Goal: Information Seeking & Learning: Check status

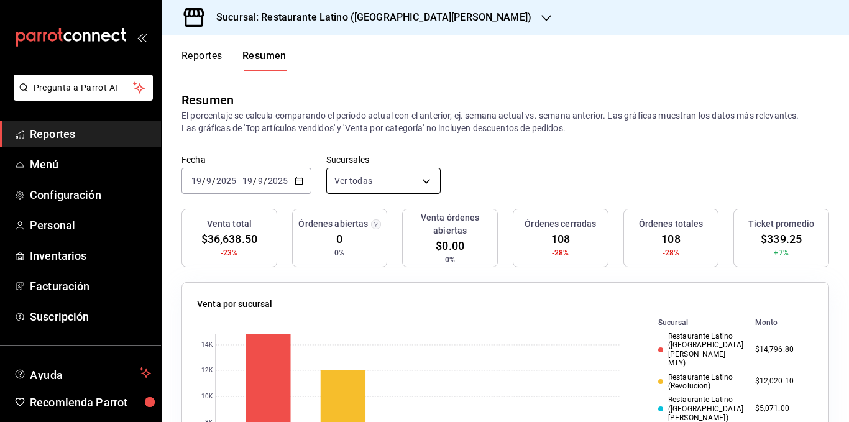
click at [372, 177] on body "Pregunta a Parrot AI Reportes Menú Configuración Personal Inventarios Facturaci…" at bounding box center [424, 211] width 849 height 422
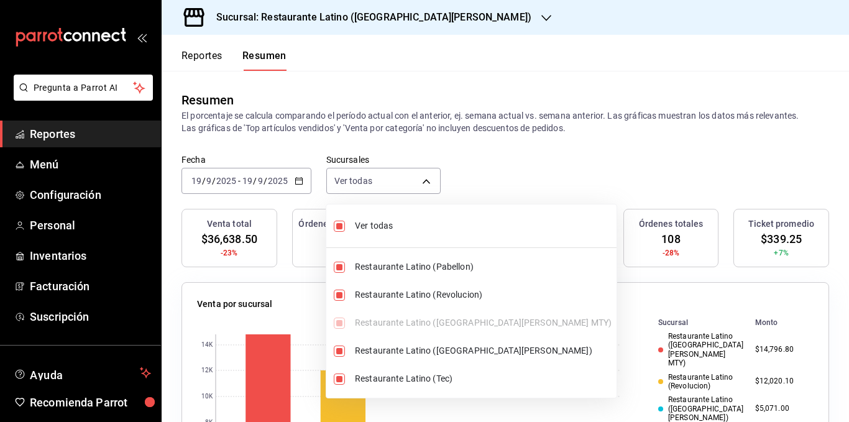
click at [374, 228] on span "Ver todas" at bounding box center [483, 225] width 257 height 13
type input "[object Object]"
checkbox input "false"
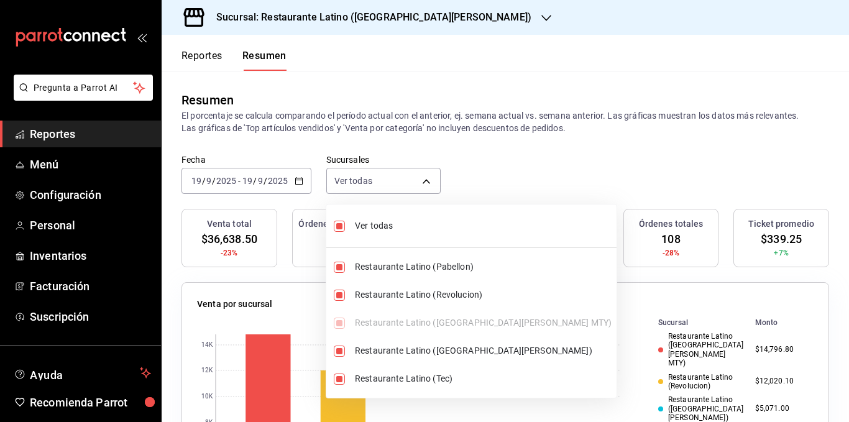
checkbox input "false"
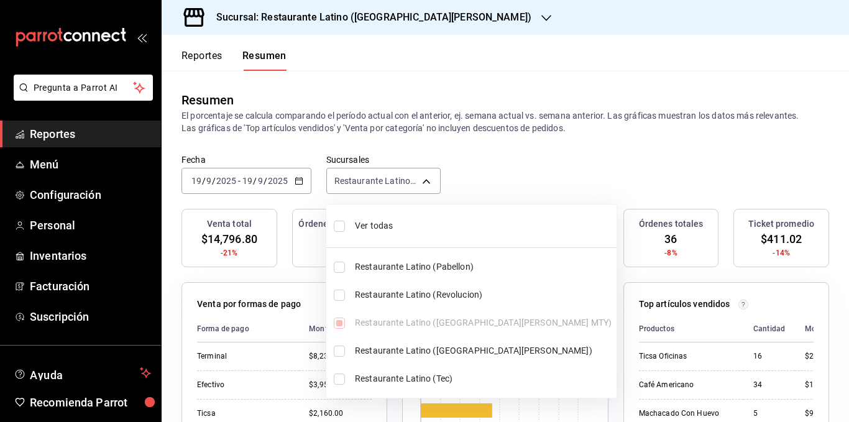
click at [374, 226] on span "Ver todas" at bounding box center [483, 225] width 257 height 13
type input "[object Object],[object Object],[object Object],[object Object],[object Object]"
checkbox input "true"
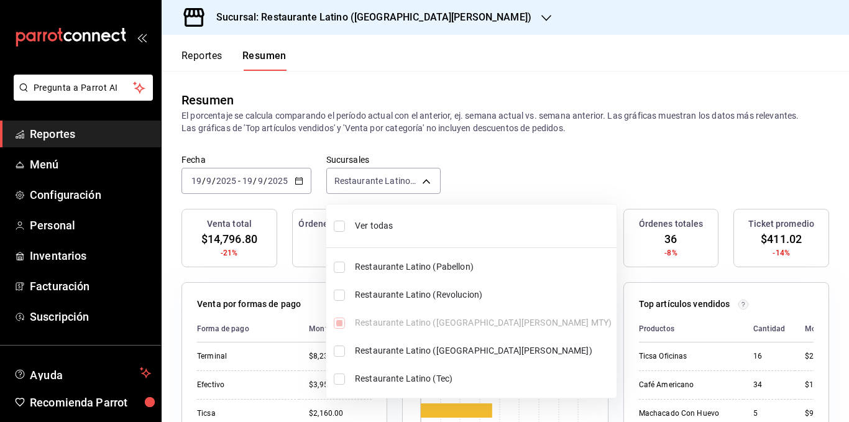
checkbox input "true"
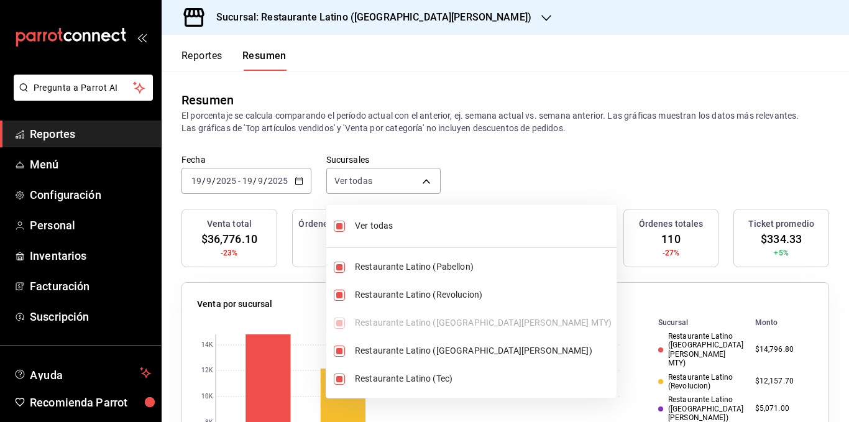
click at [411, 124] on div at bounding box center [424, 211] width 849 height 422
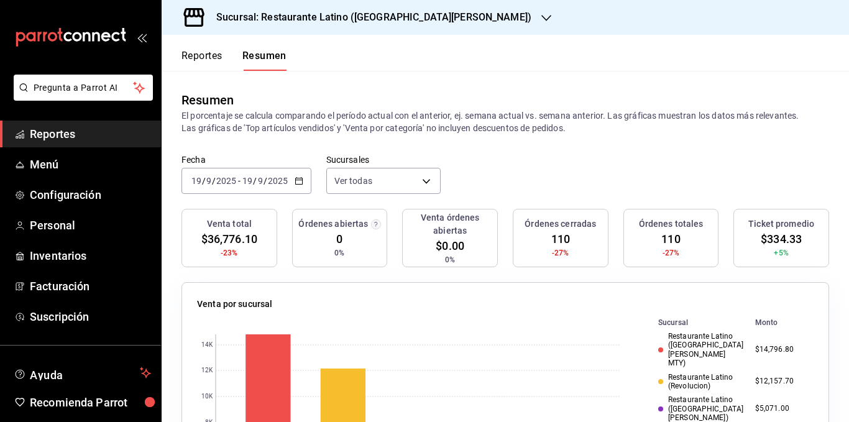
click at [399, 126] on p "El porcentaje se calcula comparando el período actual con el anterior, ej. sema…" at bounding box center [506, 121] width 648 height 25
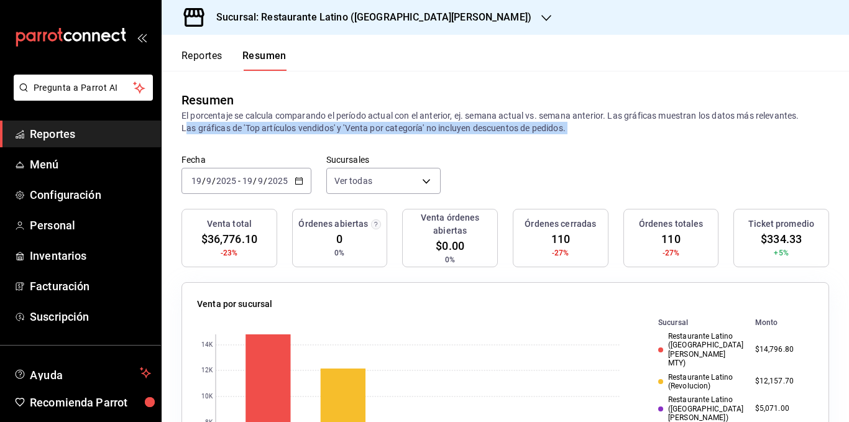
click at [399, 126] on p "El porcentaje se calcula comparando el período actual con el anterior, ej. sema…" at bounding box center [506, 121] width 648 height 25
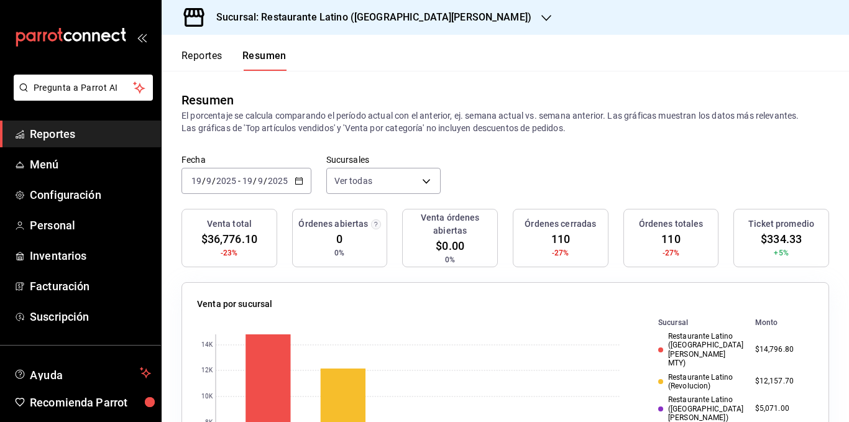
click at [378, 117] on p "El porcentaje se calcula comparando el período actual con el anterior, ej. sema…" at bounding box center [506, 121] width 648 height 25
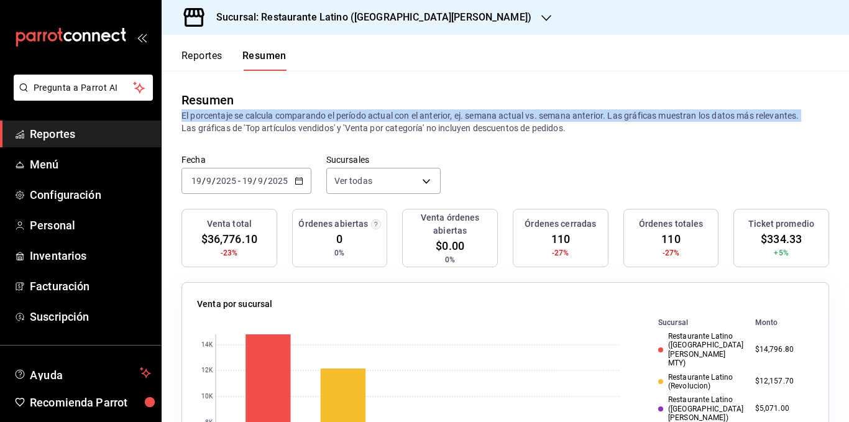
click at [378, 117] on p "El porcentaje se calcula comparando el período actual con el anterior, ej. sema…" at bounding box center [506, 121] width 648 height 25
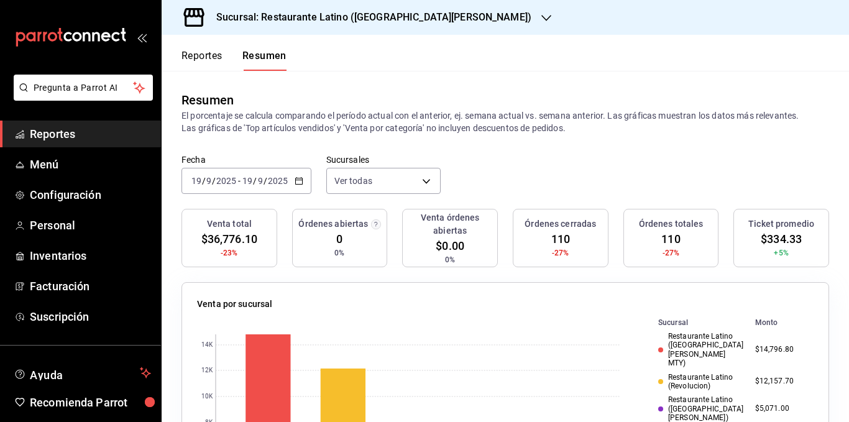
click at [402, 126] on p "El porcentaje se calcula comparando el período actual con el anterior, ej. sema…" at bounding box center [506, 121] width 648 height 25
click at [448, 129] on p "El porcentaje se calcula comparando el período actual con el anterior, ej. sema…" at bounding box center [506, 121] width 648 height 25
click at [477, 131] on p "El porcentaje se calcula comparando el período actual con el anterior, ej. sema…" at bounding box center [506, 121] width 648 height 25
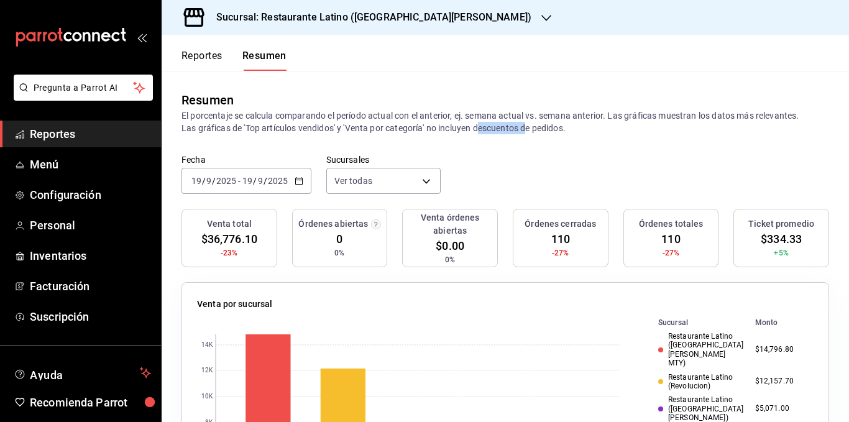
click at [477, 131] on p "El porcentaje se calcula comparando el período actual con el anterior, ej. sema…" at bounding box center [506, 121] width 648 height 25
click at [364, 122] on p "El porcentaje se calcula comparando el período actual con el anterior, ej. sema…" at bounding box center [506, 121] width 648 height 25
click at [645, 113] on p "El porcentaje se calcula comparando el período actual con el anterior, ej. sema…" at bounding box center [506, 121] width 648 height 25
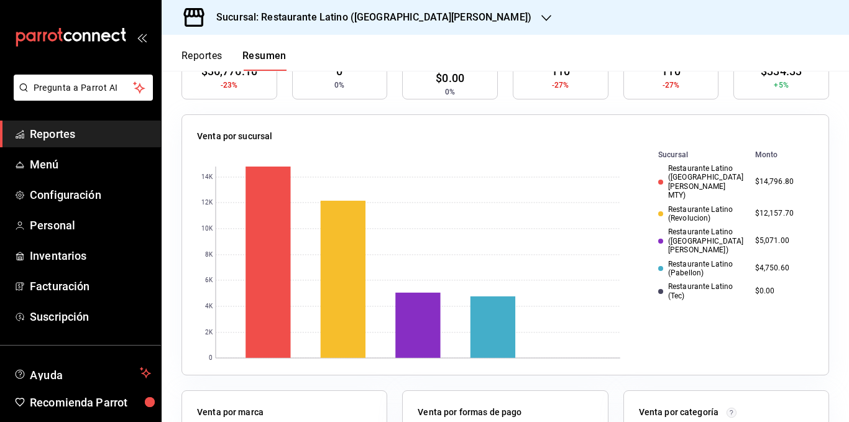
scroll to position [186, 0]
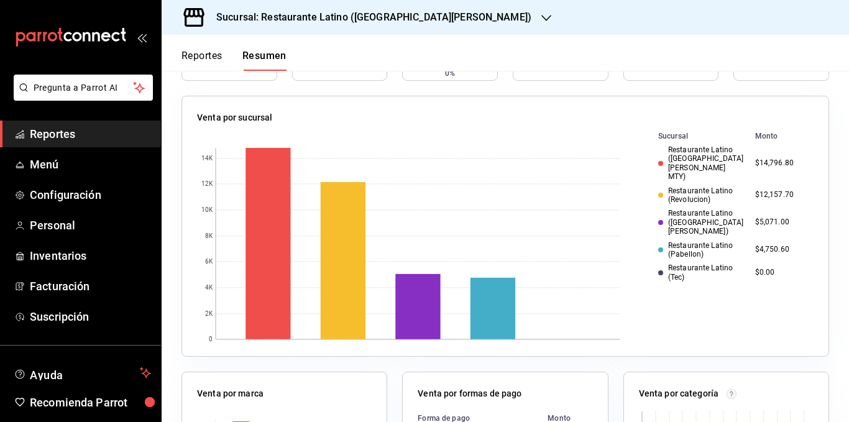
click at [752, 239] on td "$4,750.60" at bounding box center [781, 250] width 63 height 23
click at [707, 241] on div "Restaurante Latino (Pabellon)" at bounding box center [701, 250] width 87 height 18
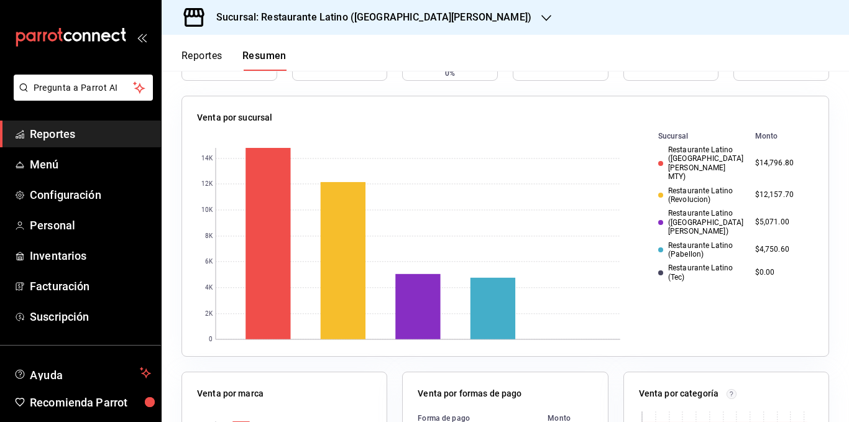
click at [702, 209] on div "Restaurante Latino ([GEOGRAPHIC_DATA][PERSON_NAME])" at bounding box center [701, 222] width 87 height 27
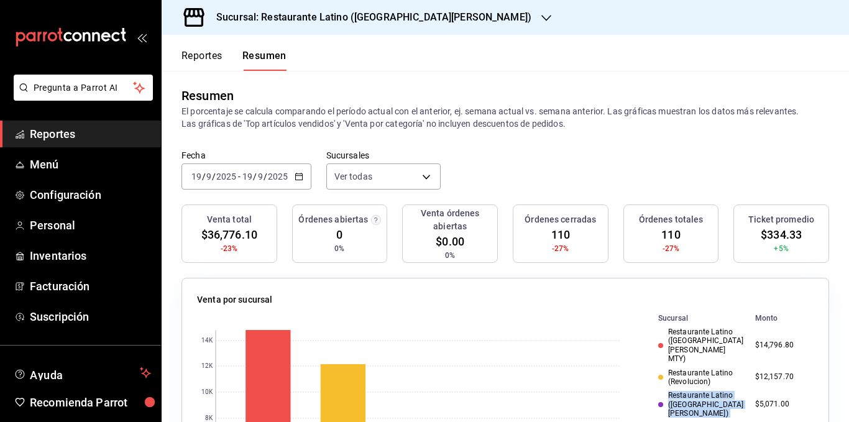
scroll to position [0, 0]
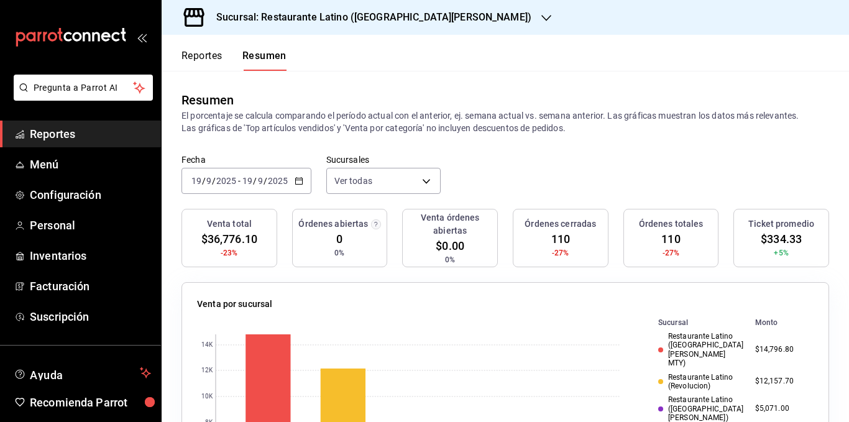
click at [548, 135] on div "Resumen El porcentaje se calcula comparando el período actual con el anterior, …" at bounding box center [506, 112] width 688 height 83
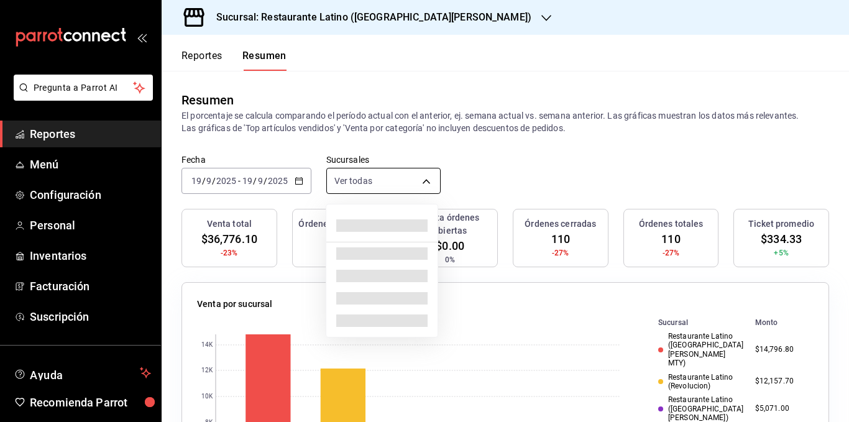
click at [384, 178] on body "Pregunta a Parrot AI Reportes Menú Configuración Personal Inventarios Facturaci…" at bounding box center [424, 211] width 849 height 422
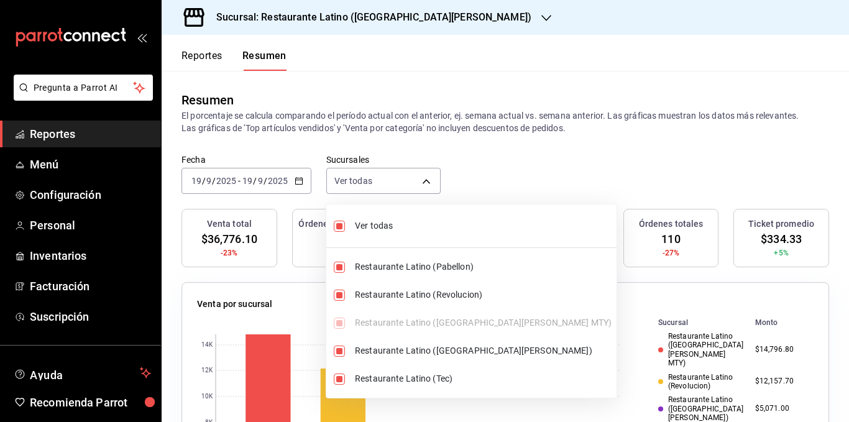
click at [382, 221] on span "Ver todas" at bounding box center [483, 225] width 257 height 13
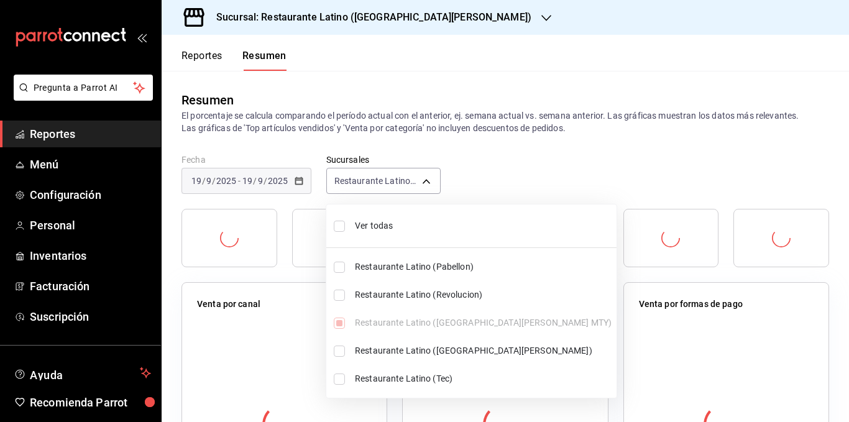
type input "[object Object]"
checkbox input "false"
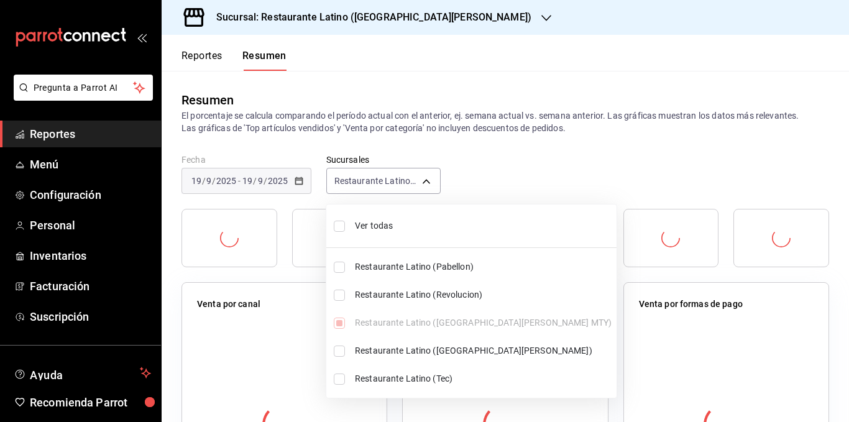
checkbox input "false"
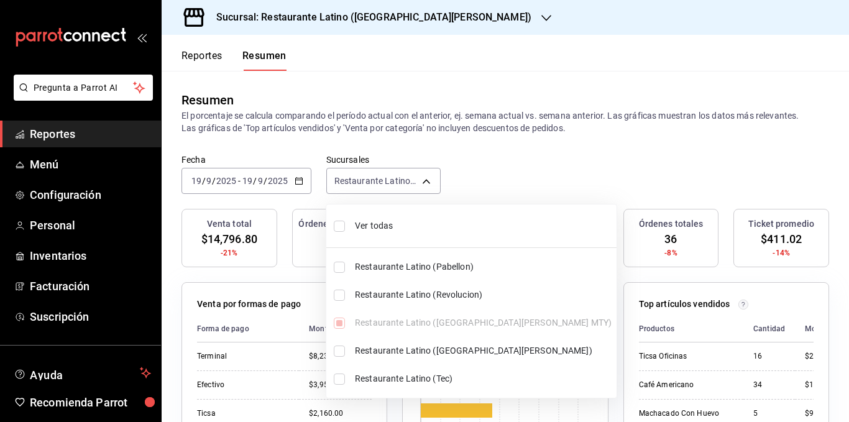
click at [377, 226] on span "Ver todas" at bounding box center [483, 225] width 257 height 13
type input "[object Object],[object Object],[object Object],[object Object],[object Object]"
checkbox input "true"
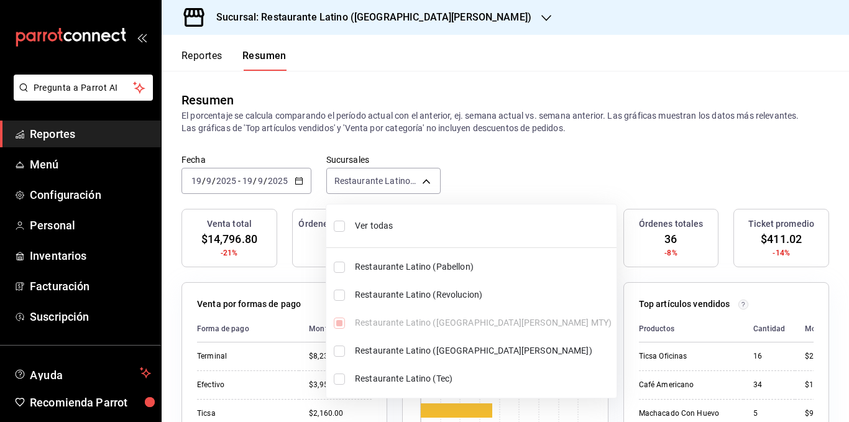
checkbox input "true"
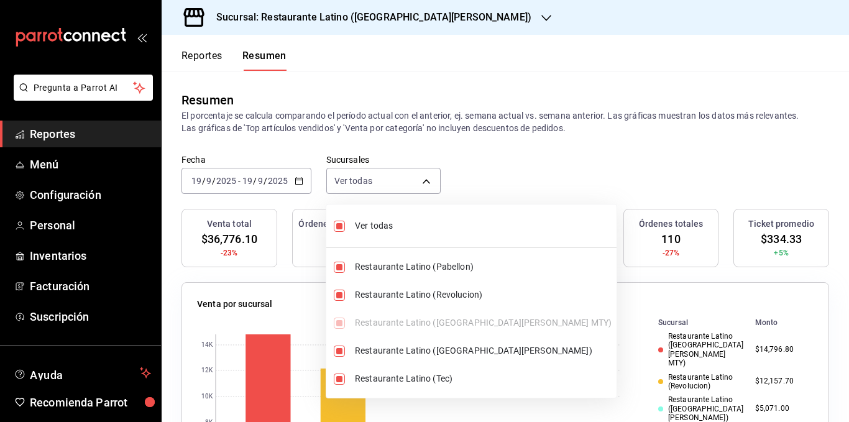
click at [642, 300] on div at bounding box center [424, 211] width 849 height 422
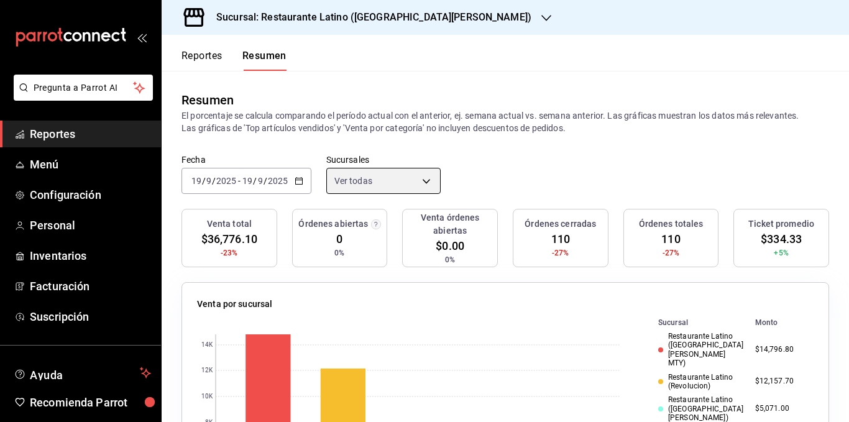
scroll to position [62, 0]
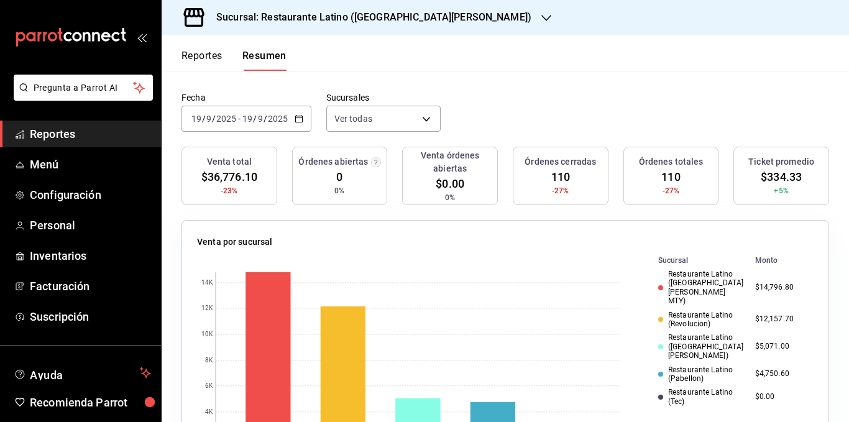
click at [689, 366] on div "Restaurante Latino (Pabellon)" at bounding box center [701, 375] width 87 height 18
click at [685, 333] on div "Restaurante Latino ([GEOGRAPHIC_DATA][PERSON_NAME])" at bounding box center [701, 346] width 87 height 27
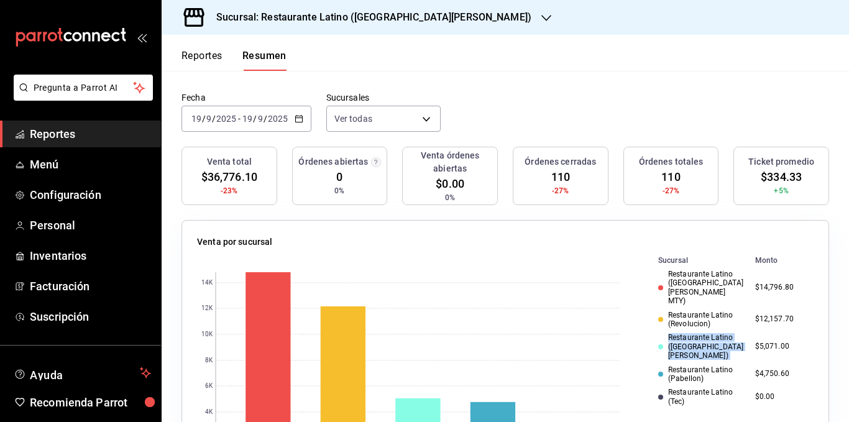
click at [685, 333] on div "Restaurante Latino ([GEOGRAPHIC_DATA][PERSON_NAME])" at bounding box center [701, 346] width 87 height 27
click at [682, 311] on div "Restaurante Latino (Revolucion)" at bounding box center [701, 320] width 87 height 18
click at [681, 311] on div "Restaurante Latino (Revolucion)" at bounding box center [701, 320] width 87 height 18
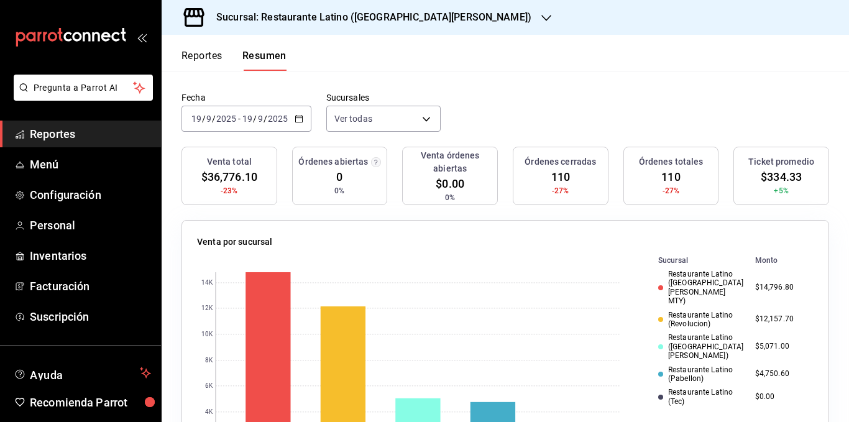
click at [683, 282] on div "Restaurante Latino ([GEOGRAPHIC_DATA][PERSON_NAME] MTY)" at bounding box center [701, 288] width 87 height 36
click at [300, 119] on icon "button" at bounding box center [299, 118] width 9 height 9
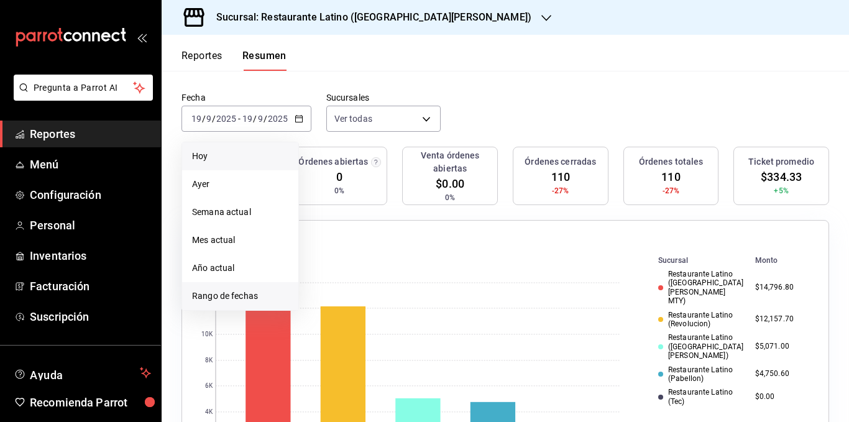
click at [229, 294] on span "Rango de fechas" at bounding box center [240, 296] width 96 height 13
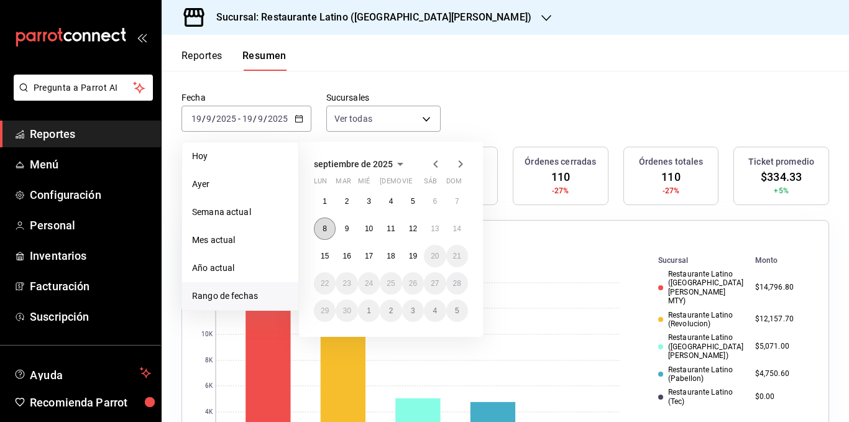
click at [321, 231] on button "8" at bounding box center [325, 229] width 22 height 22
click at [456, 226] on abbr "14" at bounding box center [457, 228] width 8 height 9
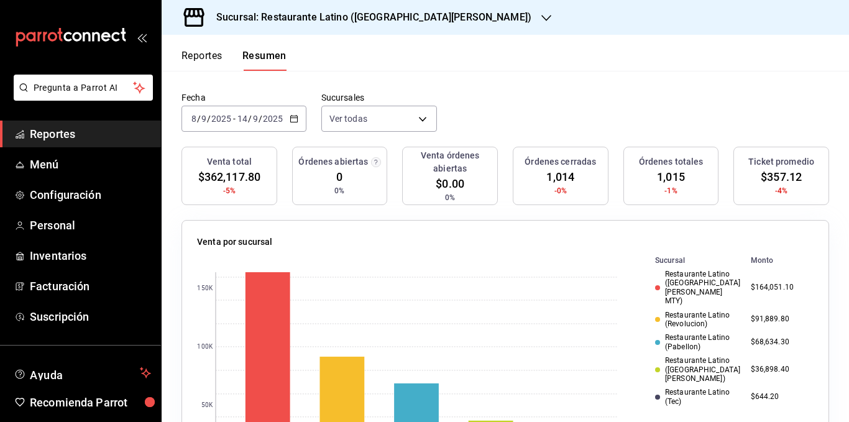
click at [297, 116] on icon "button" at bounding box center [294, 118] width 9 height 9
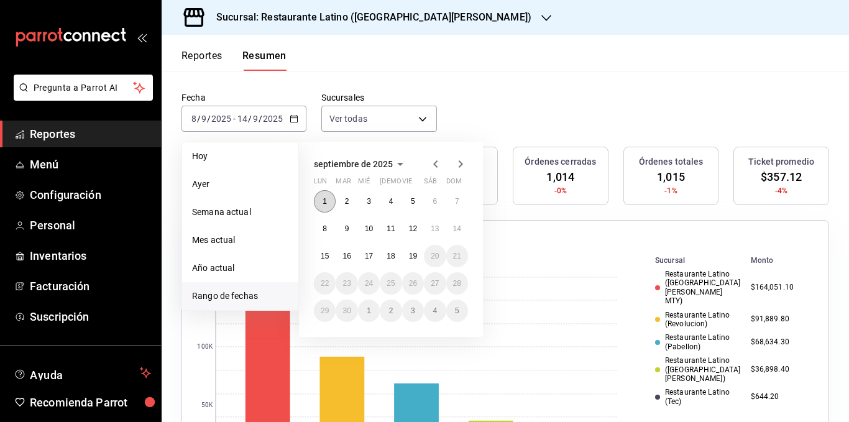
click at [327, 203] on abbr "1" at bounding box center [325, 201] width 4 height 9
click at [481, 109] on div "Fecha [DATE] [DATE] - [DATE] [DATE] [PERSON_NAME] Semana actual Mes actual Año …" at bounding box center [506, 119] width 688 height 55
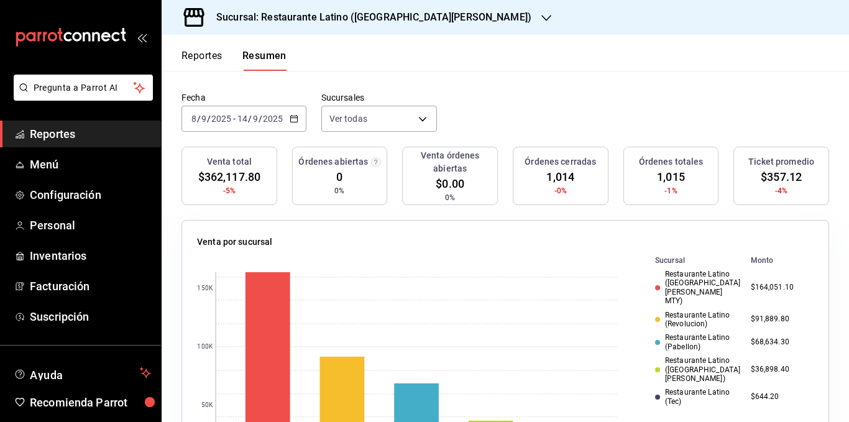
click at [290, 118] on \(Stroke\) "button" at bounding box center [293, 117] width 7 height 1
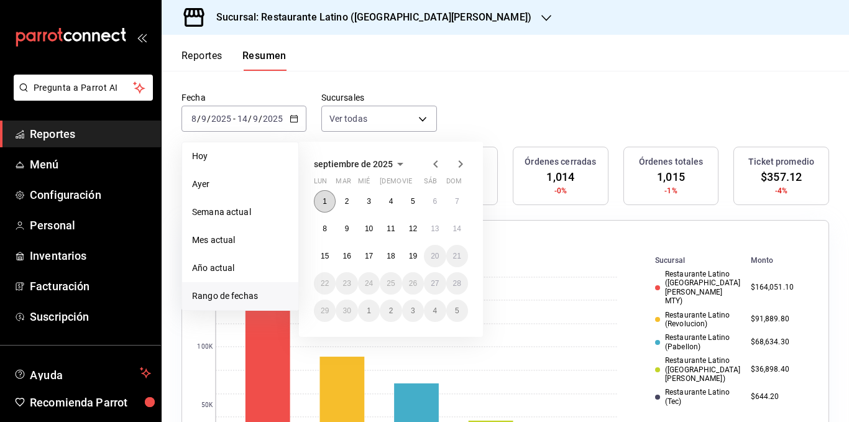
click at [329, 196] on button "1" at bounding box center [325, 201] width 22 height 22
click at [453, 200] on button "7" at bounding box center [457, 201] width 22 height 22
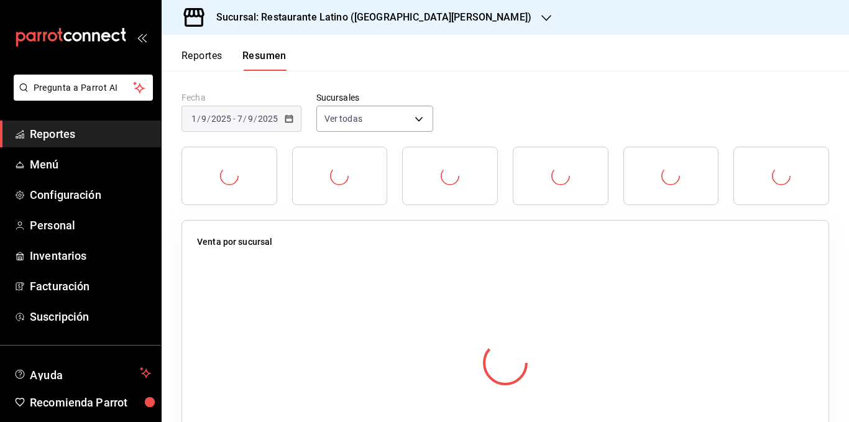
click at [458, 94] on div "Fecha [DATE] [DATE] - [DATE] [DATE] Sucursales Ver todas [object Object],[objec…" at bounding box center [506, 119] width 688 height 55
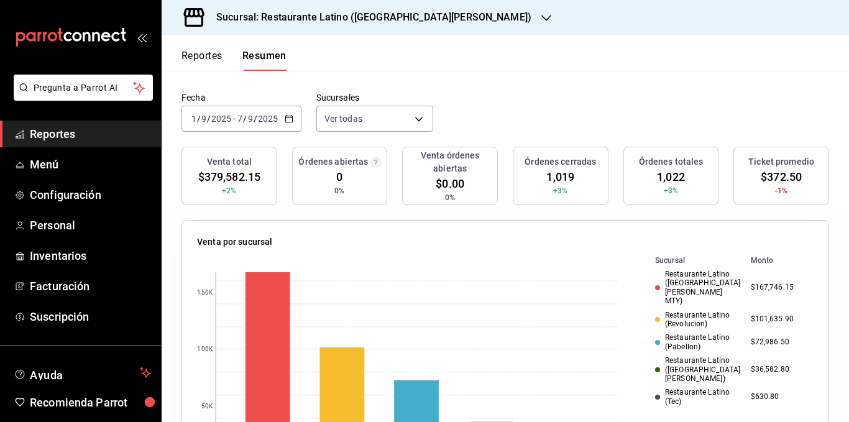
click at [285, 116] on icon "button" at bounding box center [289, 118] width 9 height 9
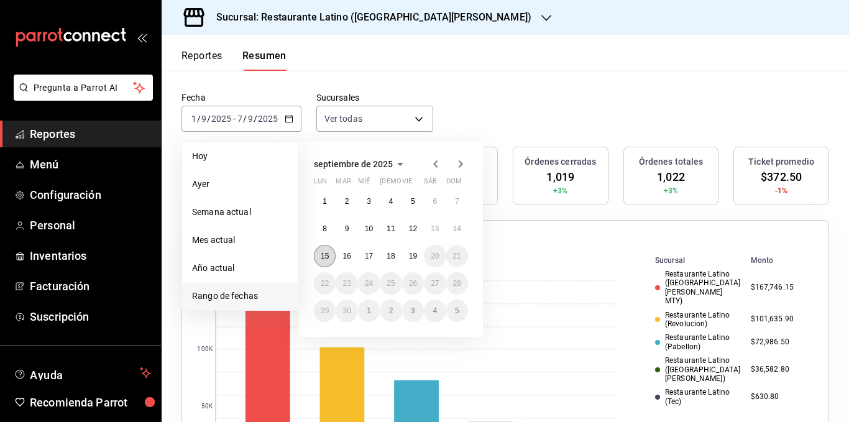
click at [323, 249] on button "15" at bounding box center [325, 256] width 22 height 22
click at [415, 249] on button "19" at bounding box center [413, 256] width 22 height 22
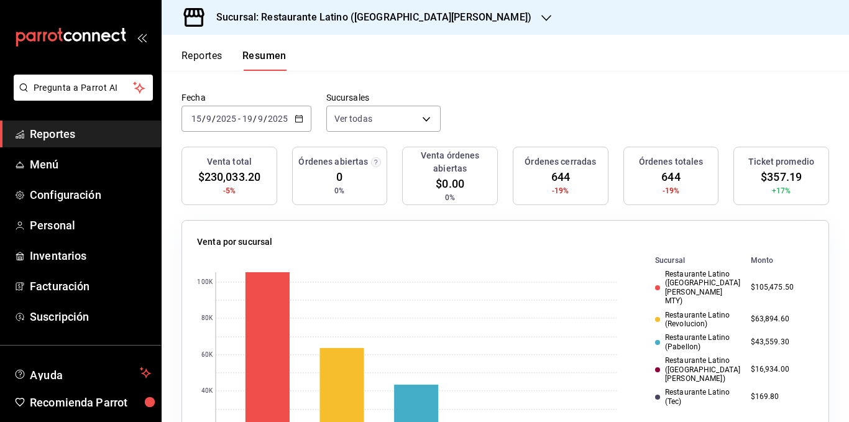
click at [462, 75] on div "Resumen El porcentaje se calcula comparando el período actual con el anterior, …" at bounding box center [506, 50] width 688 height 83
